Goal: Information Seeking & Learning: Find specific fact

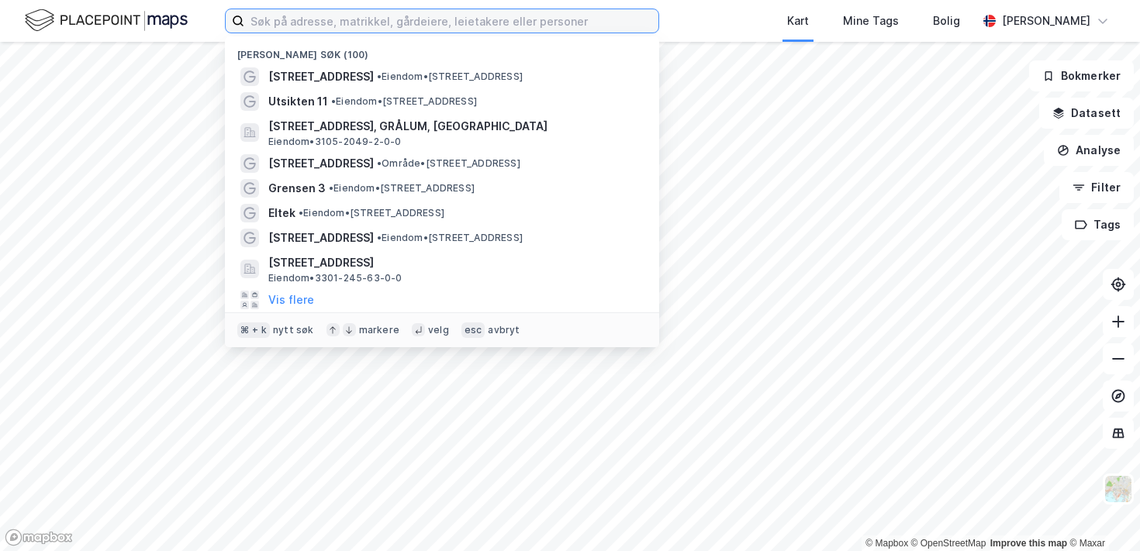
click at [357, 25] on input at bounding box center [451, 20] width 414 height 23
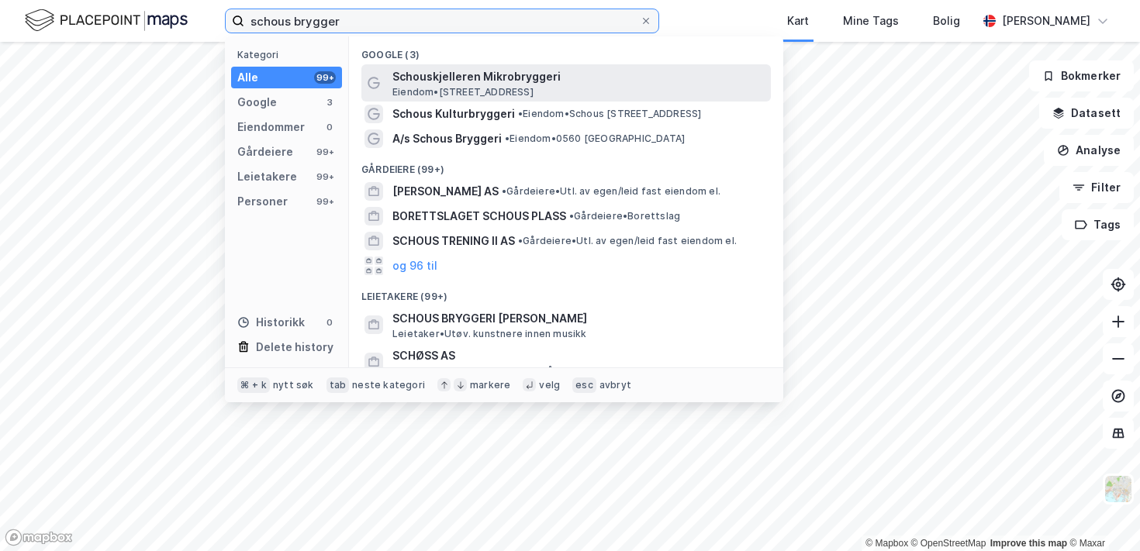
type input "schous brygger"
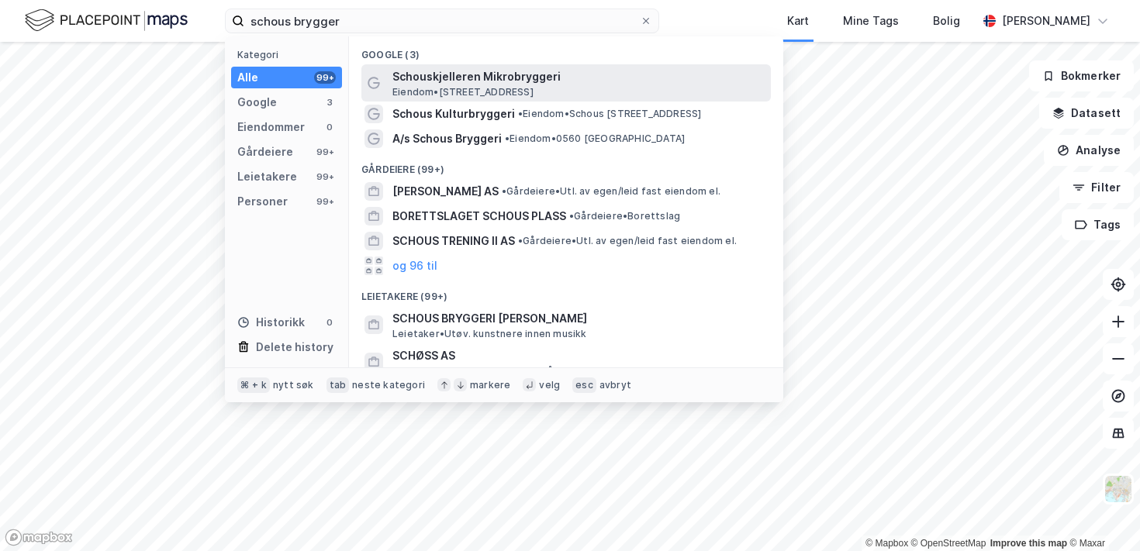
click at [529, 71] on span "Schouskjelleren Mikrobryggeri" at bounding box center [578, 76] width 372 height 19
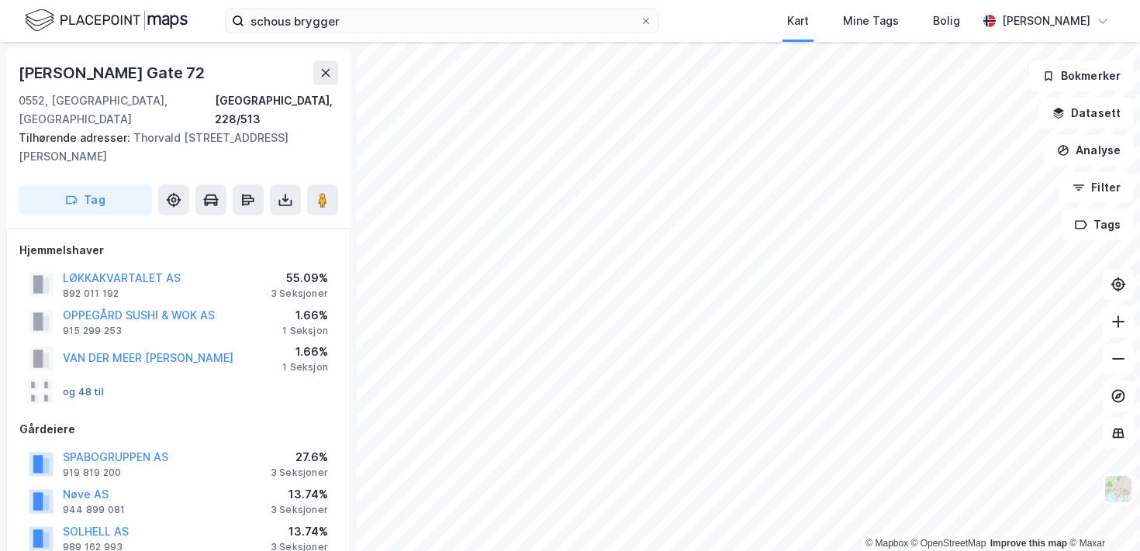
click at [0, 0] on button "og 48 til" at bounding box center [0, 0] width 0 height 0
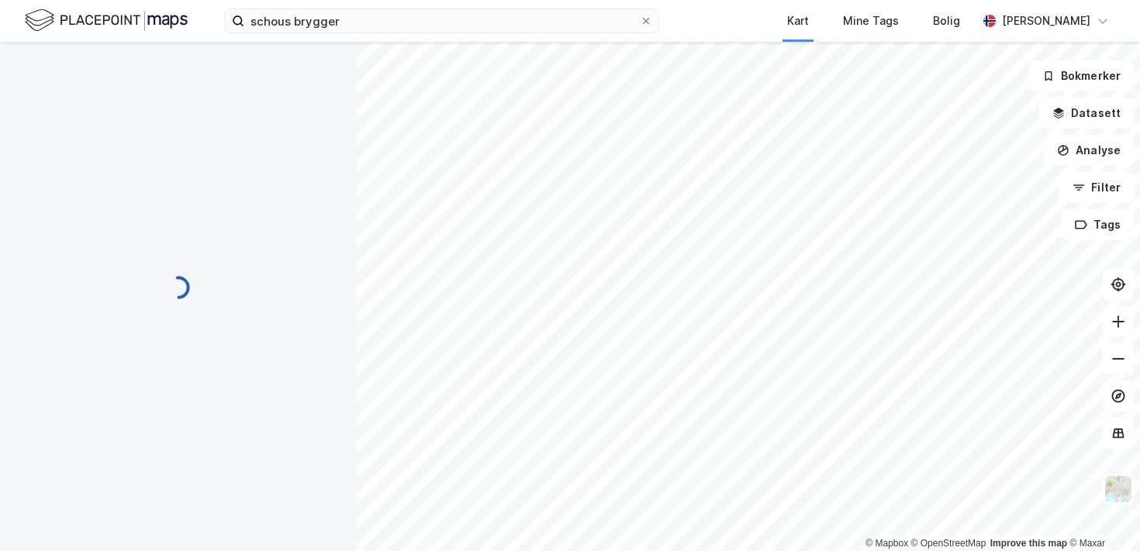
scroll to position [146, 0]
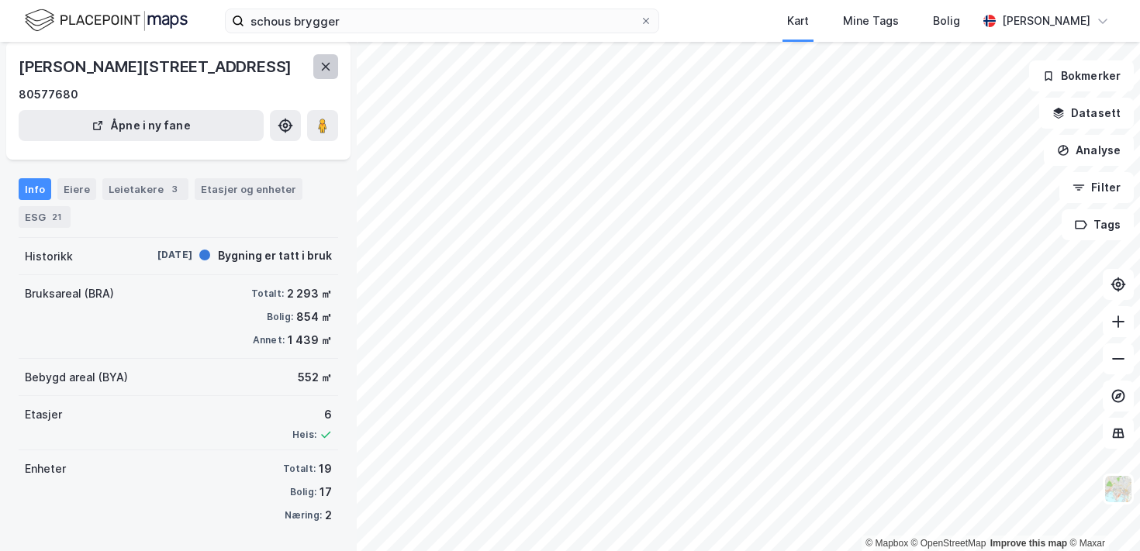
click at [325, 78] on button at bounding box center [325, 66] width 25 height 25
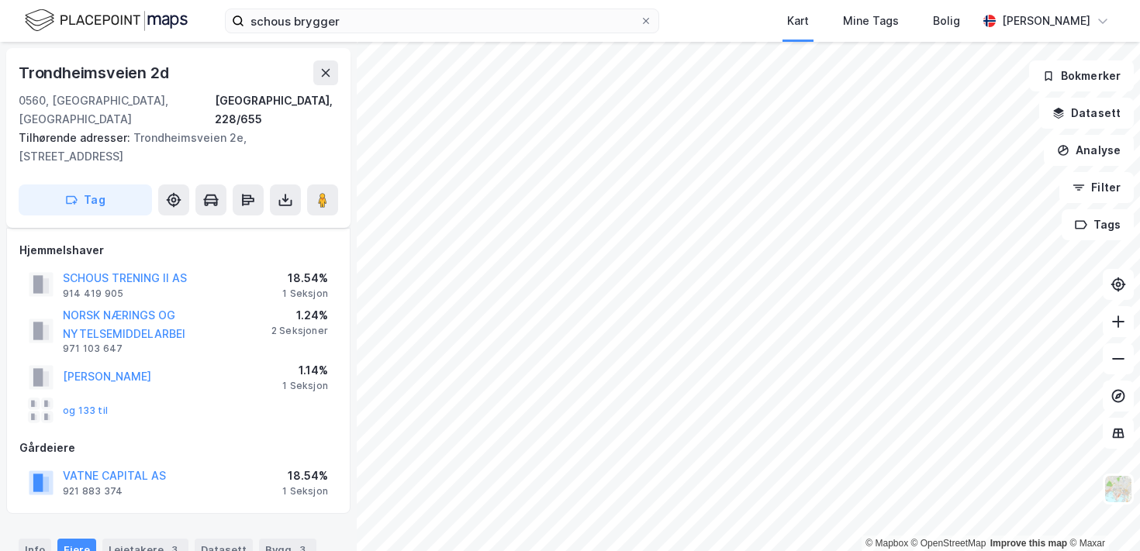
scroll to position [26, 0]
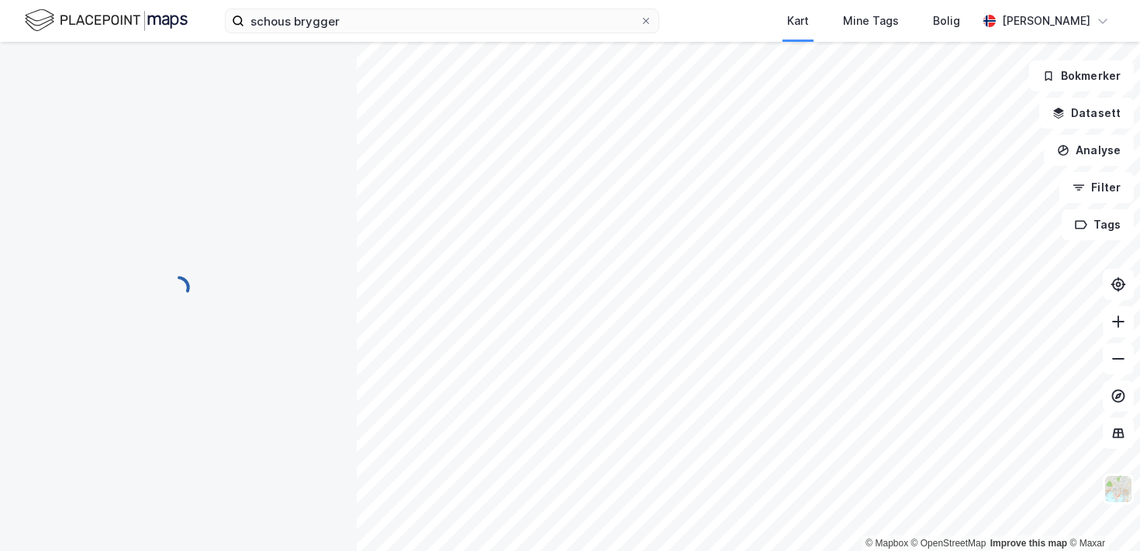
scroll to position [26, 0]
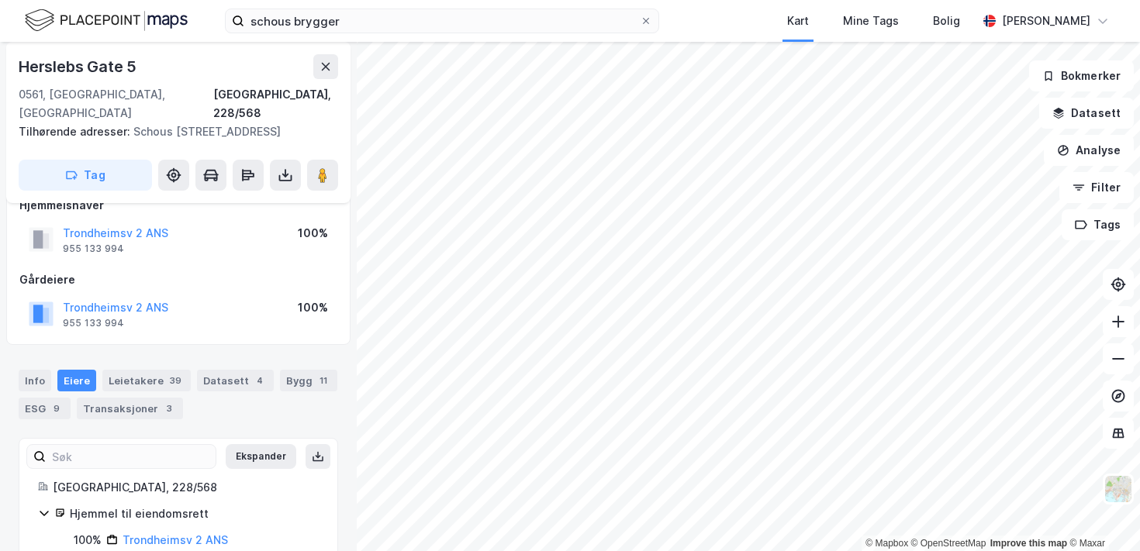
scroll to position [45, 0]
